Goal: Information Seeking & Learning: Find contact information

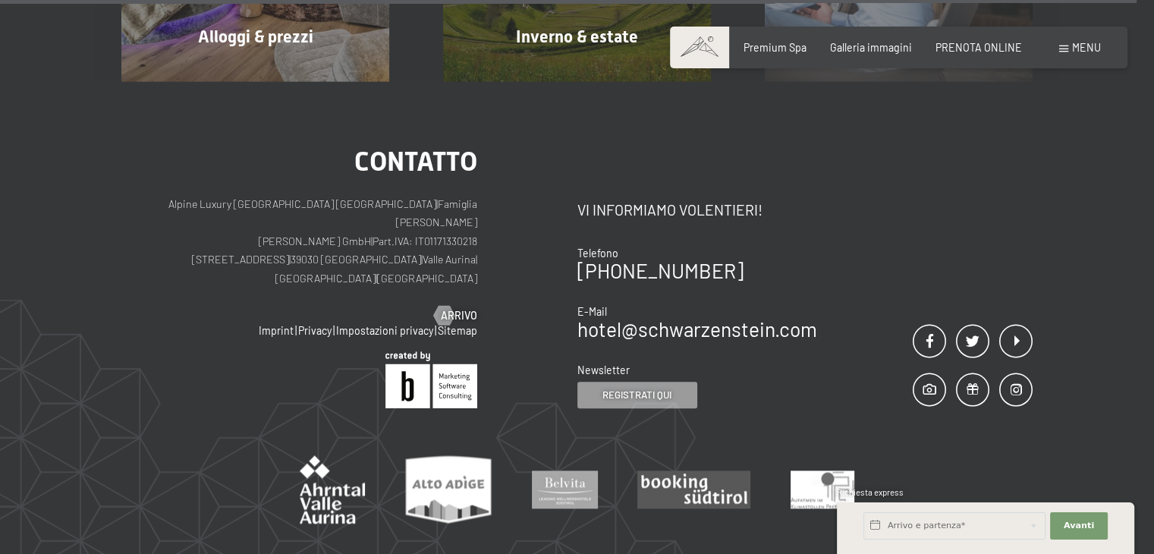
scroll to position [7377, 0]
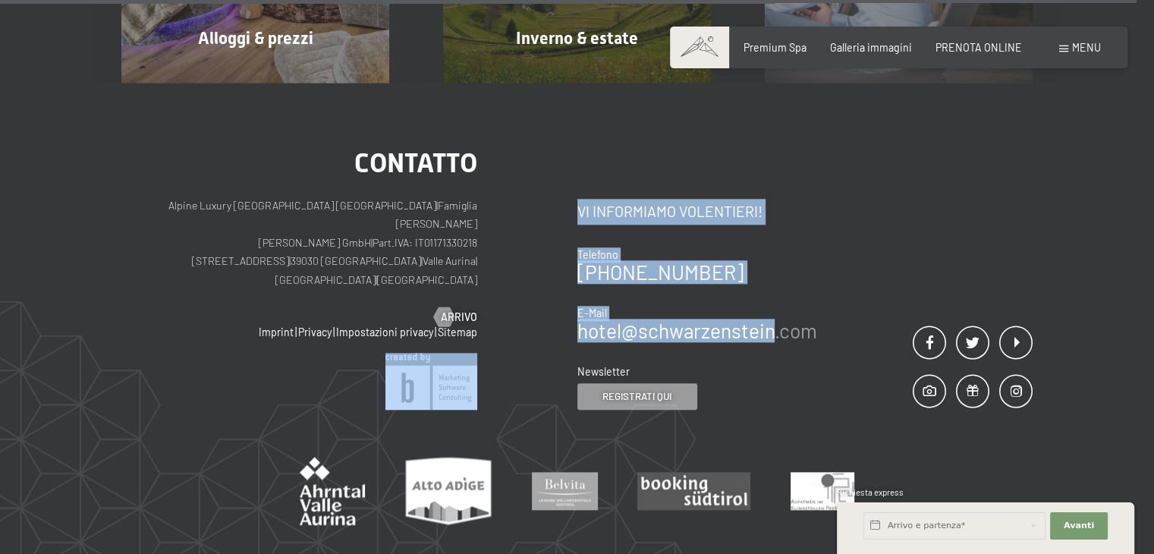
drag, startPoint x: 562, startPoint y: 256, endPoint x: 770, endPoint y: 260, distance: 208.0
click at [770, 260] on div "Contatto Alpine Luxury [GEOGRAPHIC_DATA] SCHWARZENSTEIN | Famiglia Zimmerhofer …" at bounding box center [576, 279] width 911 height 260
click at [831, 235] on div "Contatto Vi informiamo volentieri! Telefono [PHONE_NUMBER] E-Mail hotel@ no-spa…" at bounding box center [806, 279] width 456 height 260
drag, startPoint x: 823, startPoint y: 267, endPoint x: 576, endPoint y: 269, distance: 247.4
click at [576, 269] on div "Contatto Alpine Luxury [GEOGRAPHIC_DATA] SCHWARZENSTEIN | Famiglia Zimmerhofer …" at bounding box center [576, 279] width 911 height 260
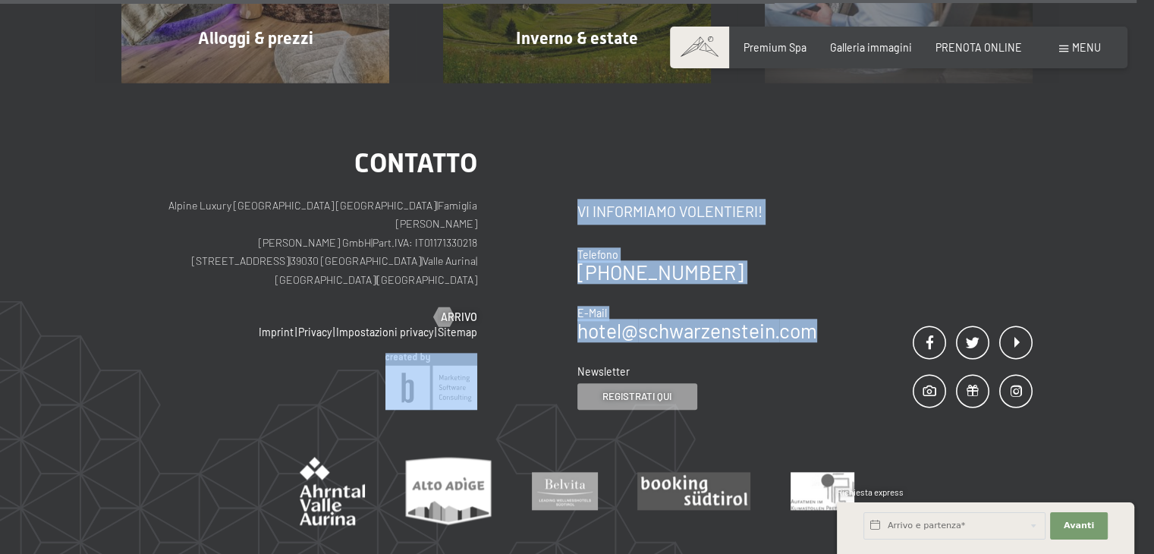
click at [576, 269] on div "Contatto Alpine Luxury [GEOGRAPHIC_DATA] SCHWARZENSTEIN | Famiglia Zimmerhofer …" at bounding box center [349, 279] width 456 height 260
drag, startPoint x: 565, startPoint y: 267, endPoint x: 630, endPoint y: 266, distance: 64.5
click at [630, 266] on div "Contatto Alpine Luxury [GEOGRAPHIC_DATA] SCHWARZENSTEIN | Famiglia Zimmerhofer …" at bounding box center [576, 279] width 911 height 260
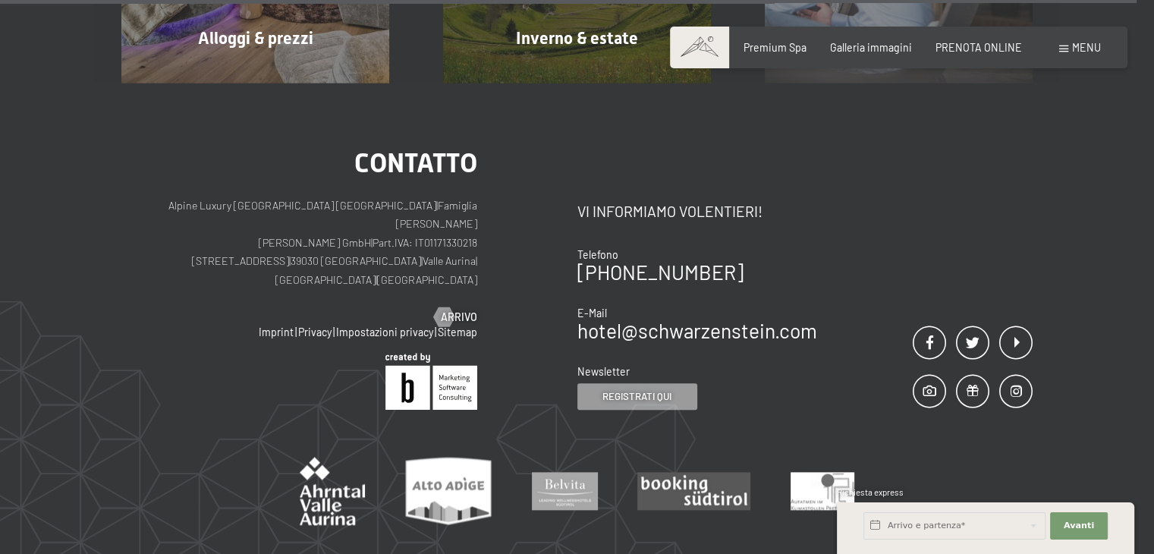
click at [928, 228] on div "Contatto Vi informiamo volentieri! Telefono [PHONE_NUMBER] E-Mail hotel@ no-spa…" at bounding box center [806, 279] width 456 height 260
drag, startPoint x: 818, startPoint y: 265, endPoint x: 578, endPoint y: 262, distance: 239.8
click at [578, 262] on div "Contatto Vi informiamo volentieri! Telefono [PHONE_NUMBER] E-Mail hotel@ no-spa…" at bounding box center [806, 279] width 456 height 260
copy link "hotel@ no-spam. schwarzenstein. no-spam. com"
